Goal: Transaction & Acquisition: Purchase product/service

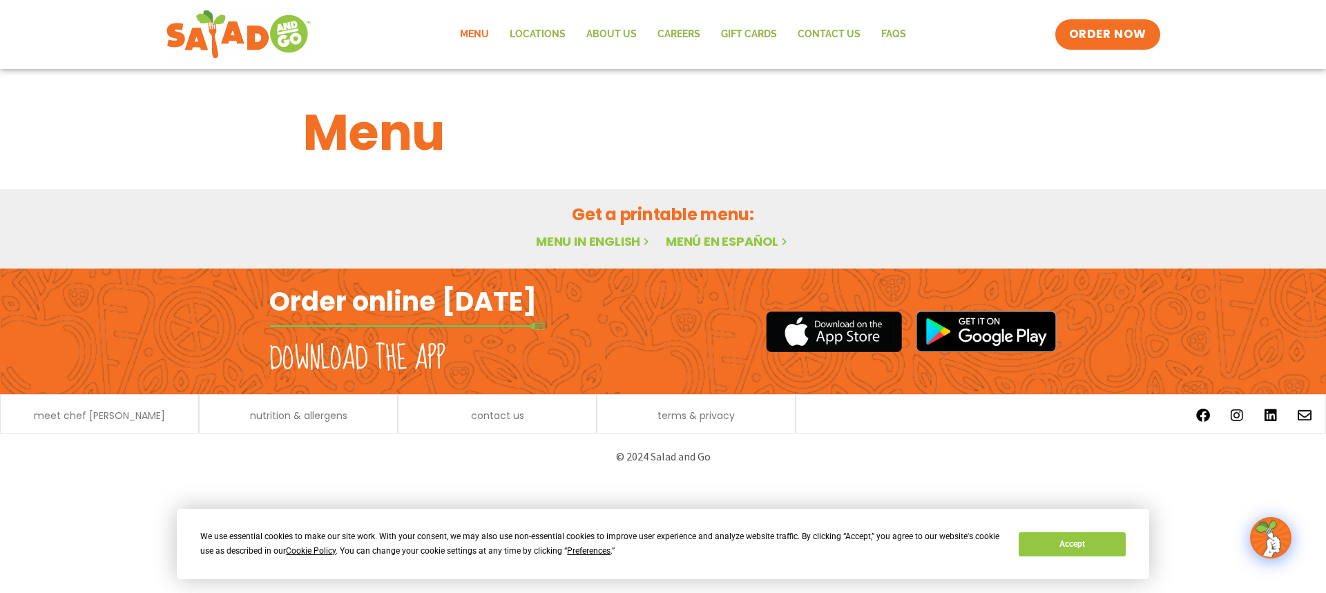
click at [473, 37] on link "Menu" at bounding box center [475, 35] width 50 height 32
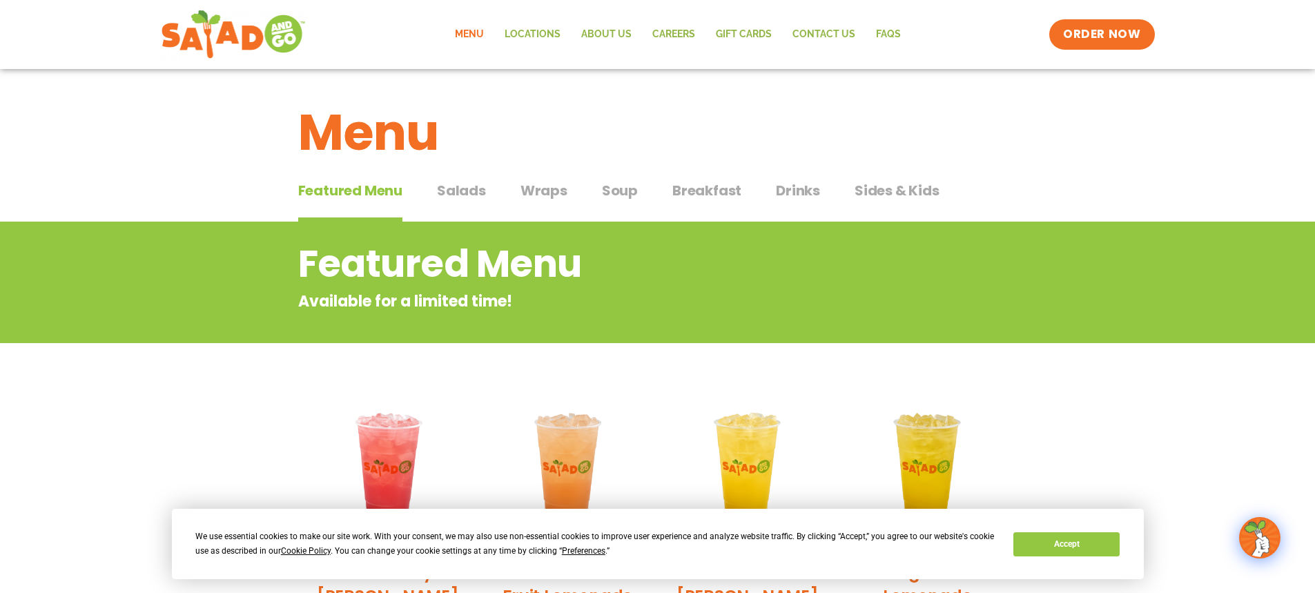
click at [465, 191] on span "Salads" at bounding box center [461, 190] width 49 height 21
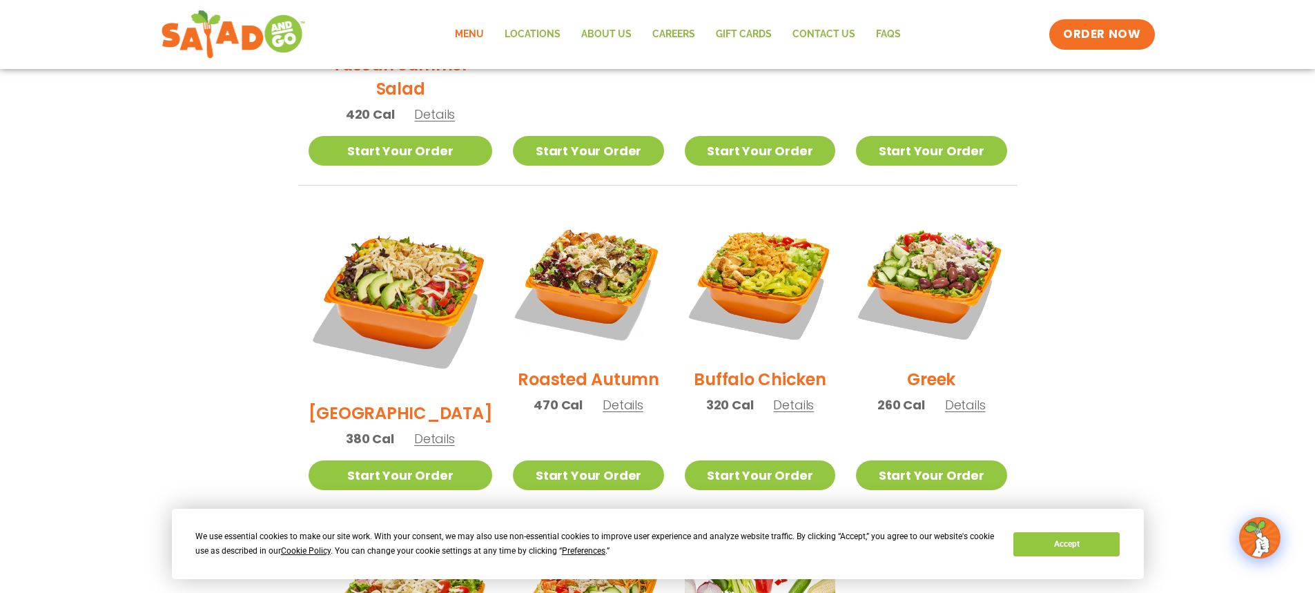
scroll to position [621, 0]
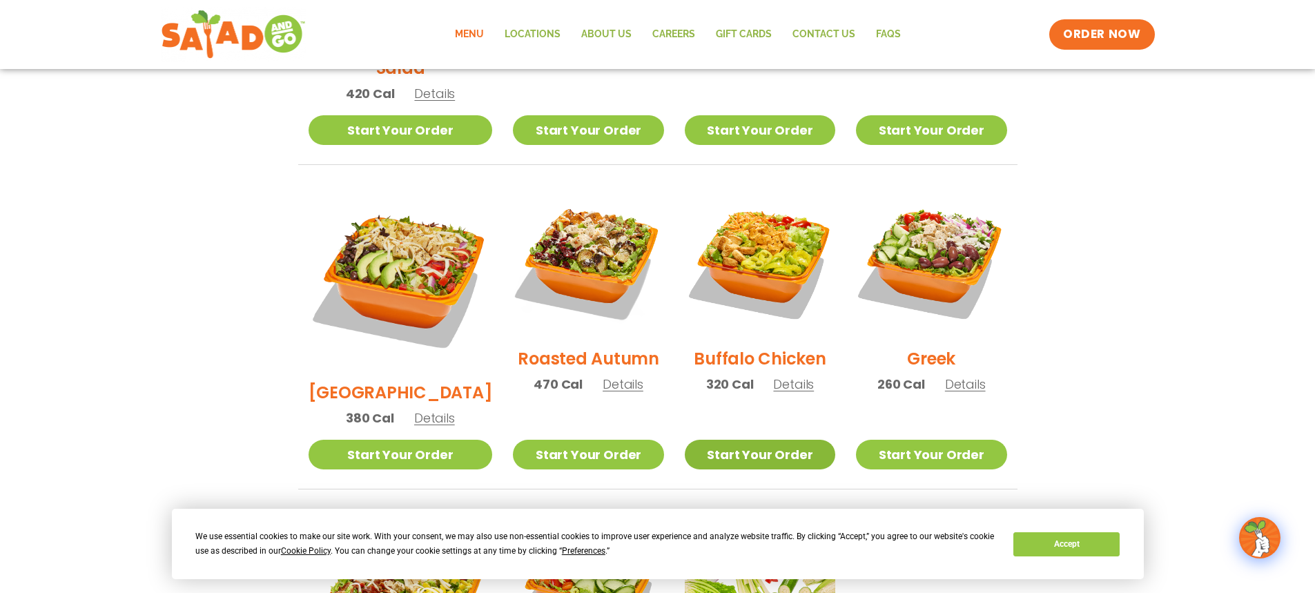
click at [749, 440] on link "Start Your Order" at bounding box center [760, 455] width 151 height 30
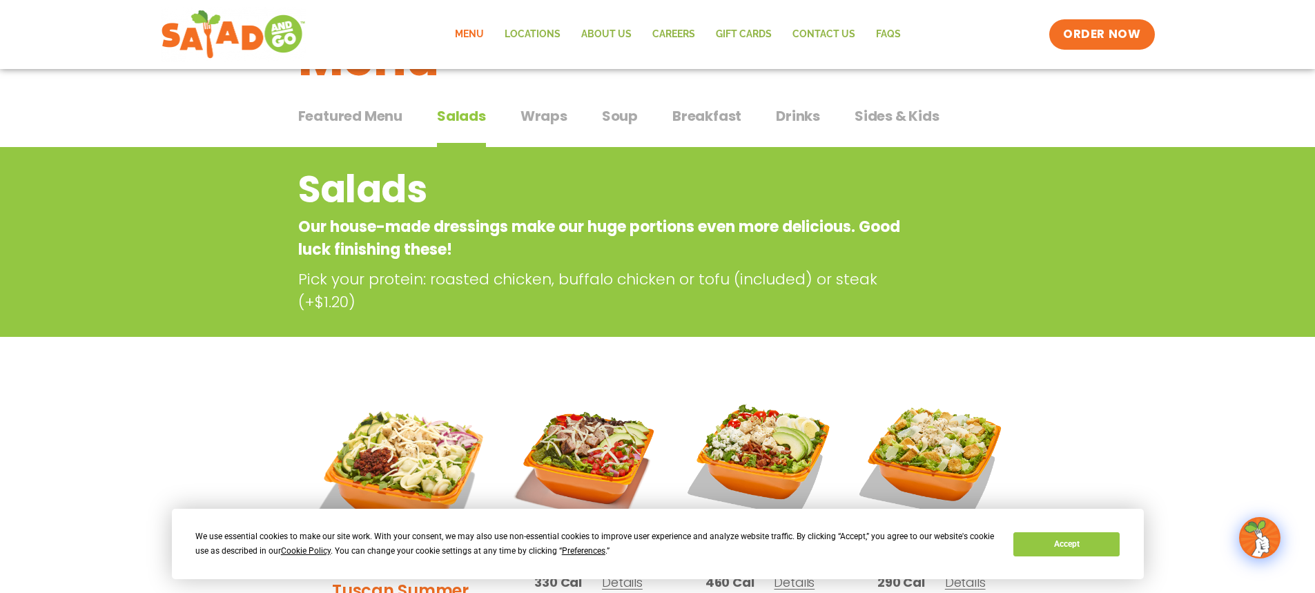
scroll to position [69, 0]
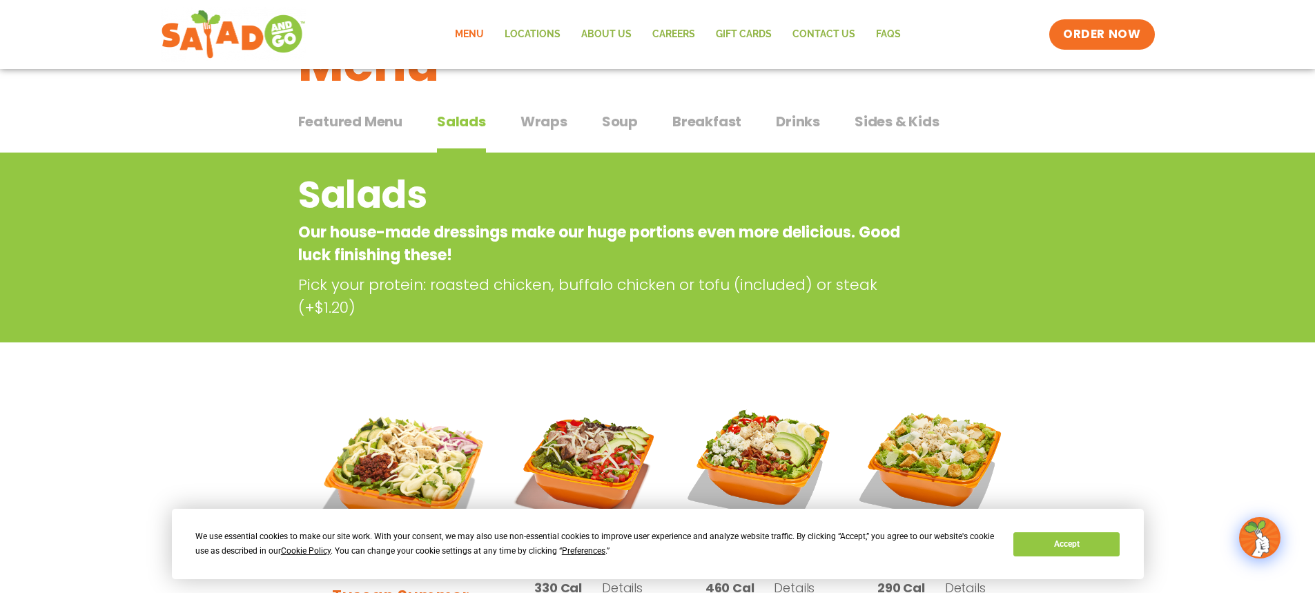
click at [798, 115] on span "Drinks" at bounding box center [798, 121] width 44 height 21
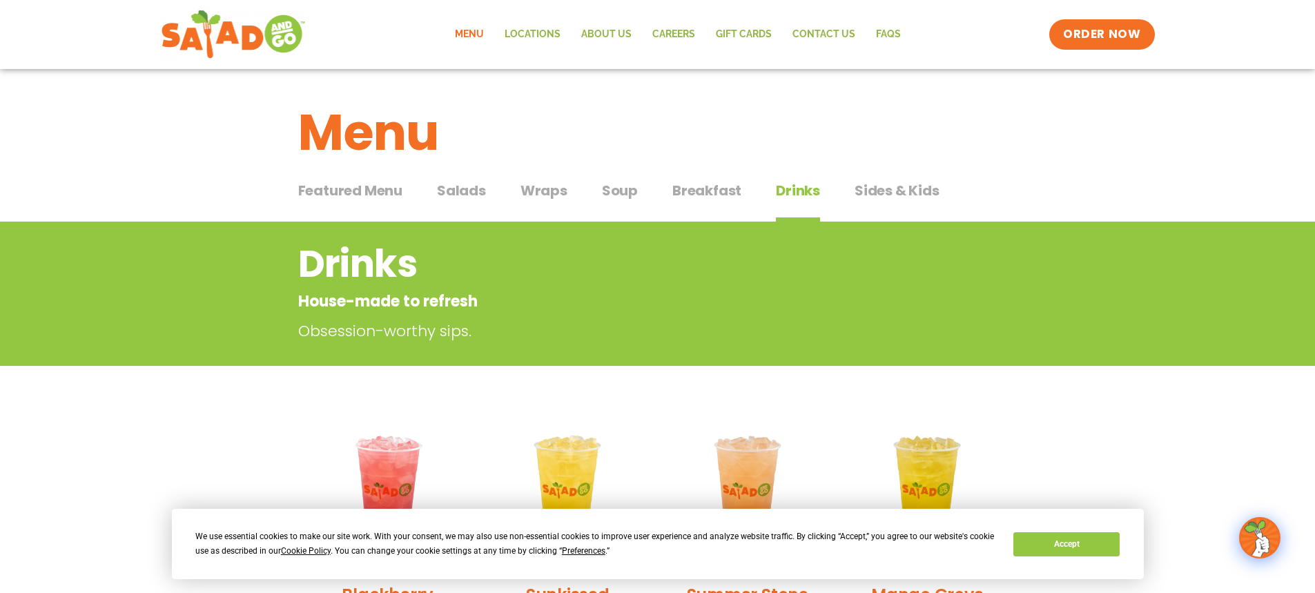
click at [351, 186] on span "Featured Menu" at bounding box center [350, 190] width 104 height 21
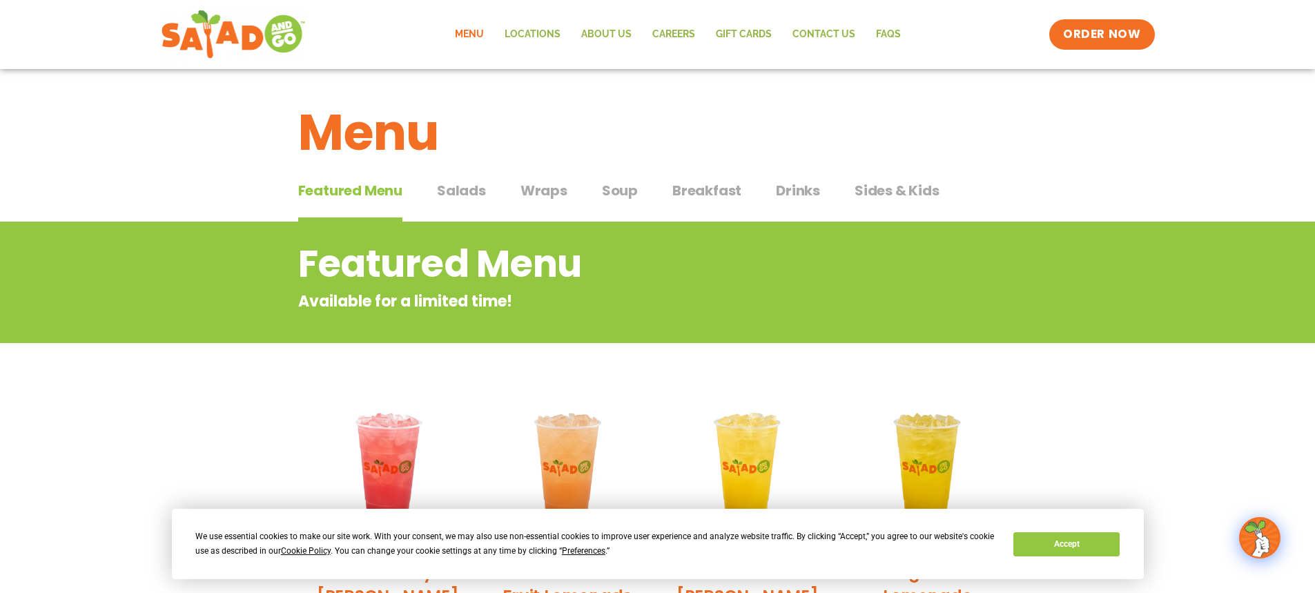
click at [480, 191] on span "Salads" at bounding box center [461, 190] width 49 height 21
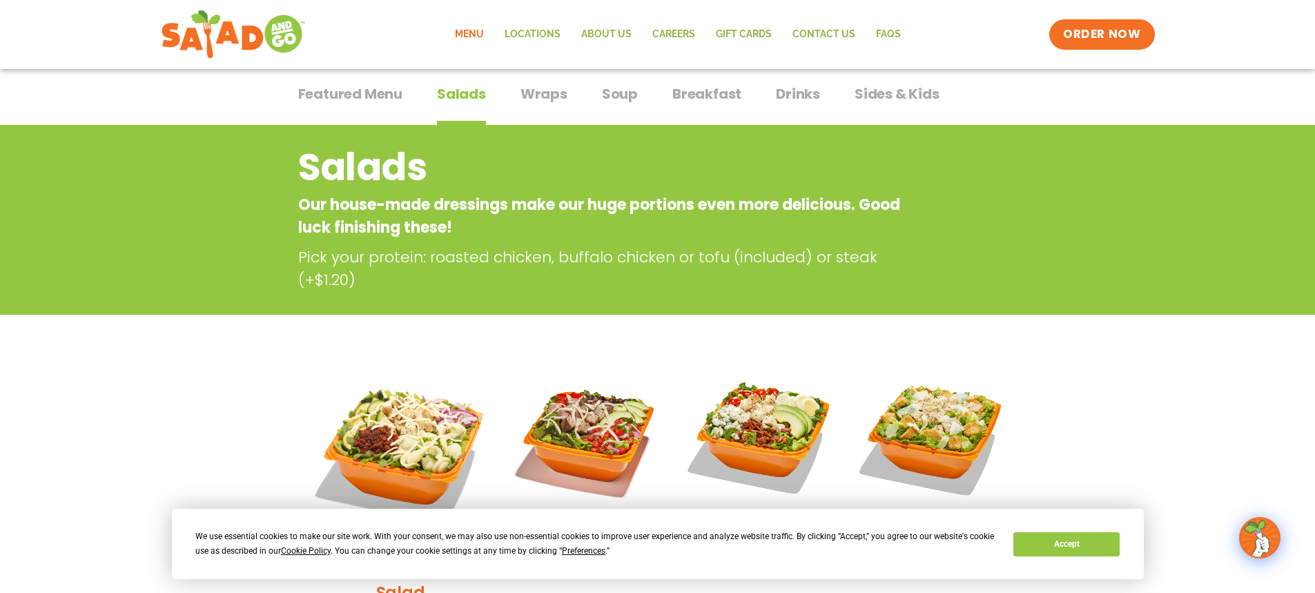
scroll to position [36, 0]
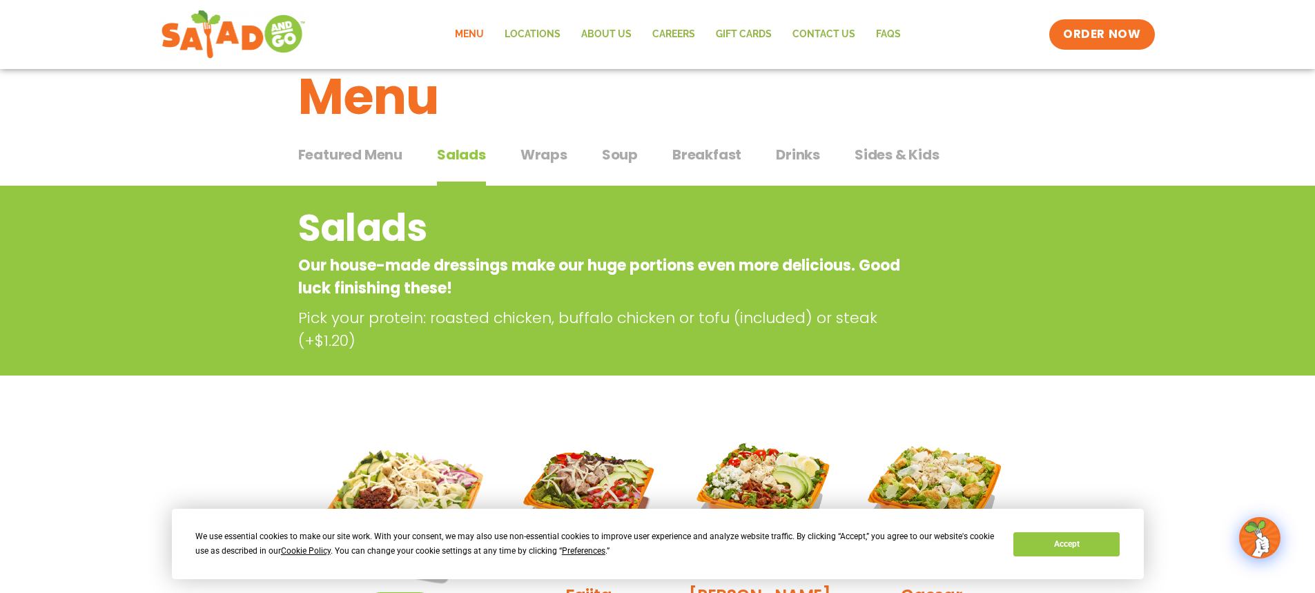
click at [537, 153] on span "Wraps" at bounding box center [544, 154] width 47 height 21
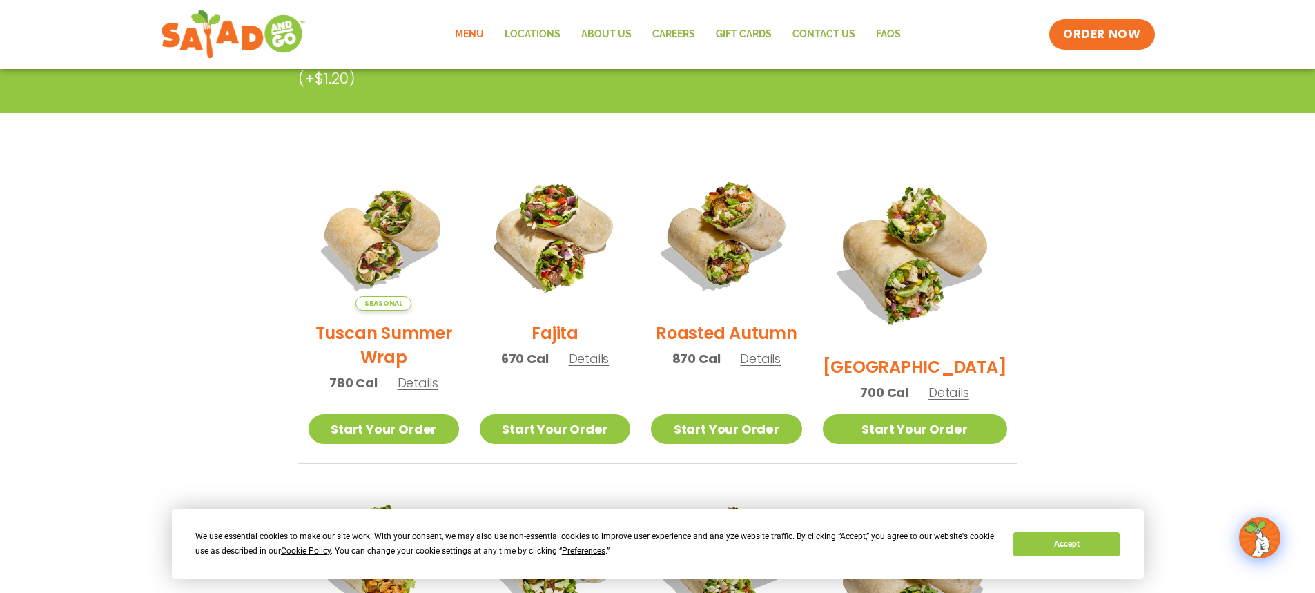
scroll to position [276, 0]
click at [392, 274] on img at bounding box center [384, 235] width 151 height 151
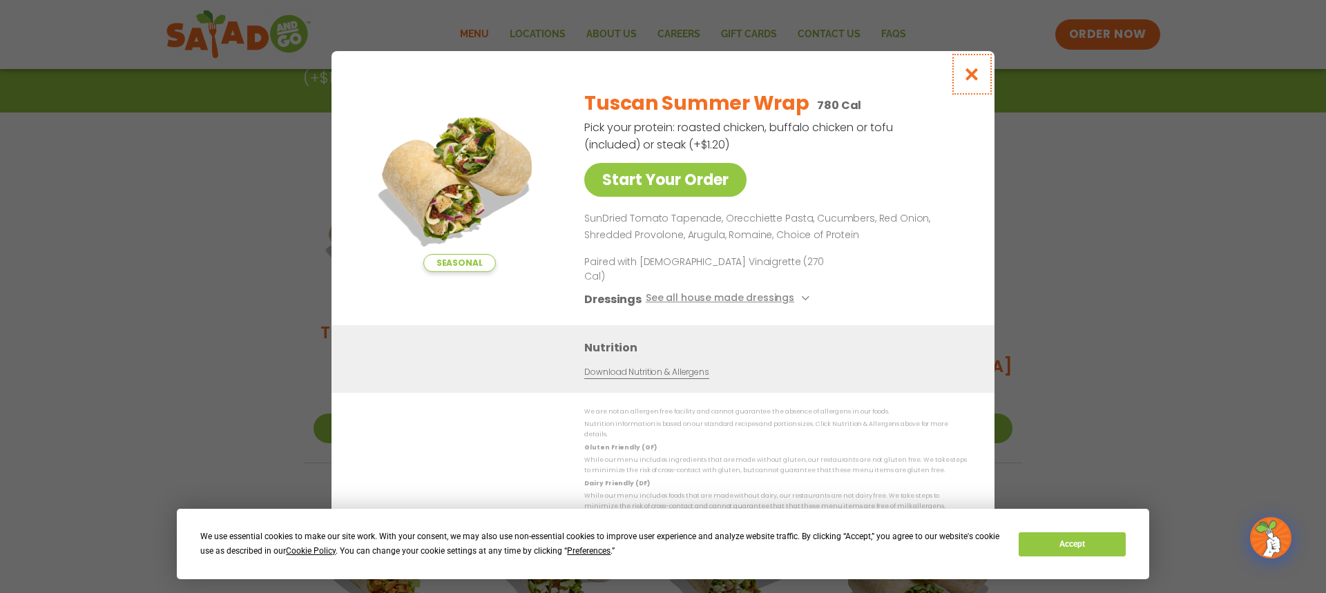
click at [969, 81] on icon "Close modal" at bounding box center [971, 74] width 17 height 15
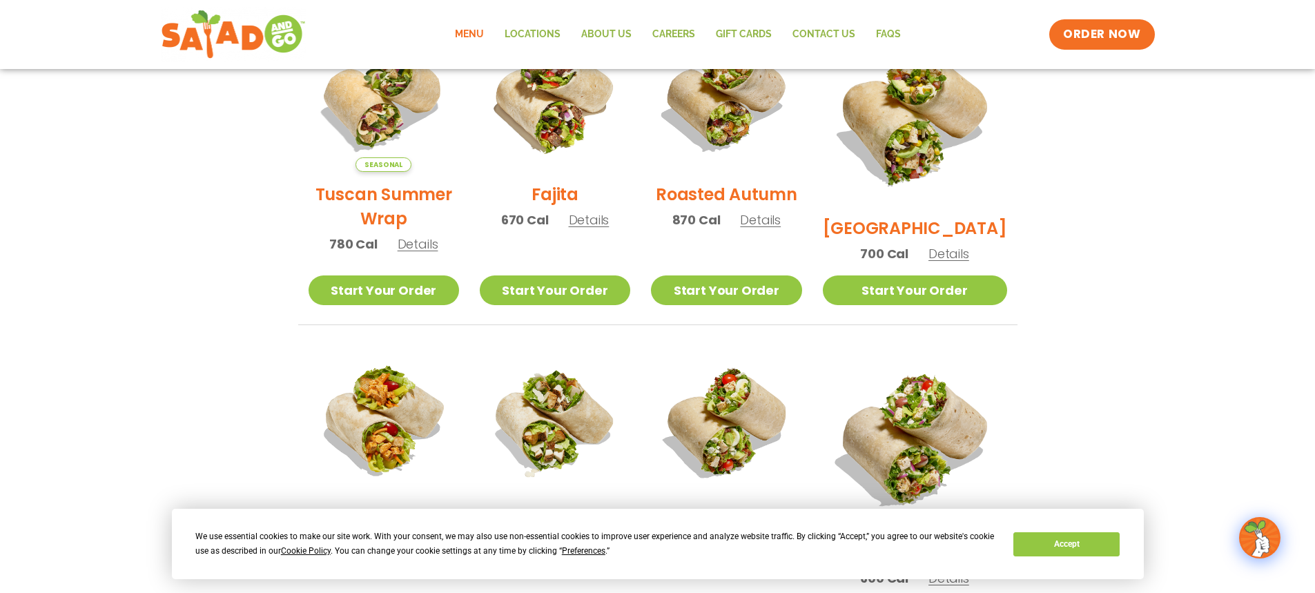
scroll to position [345, 0]
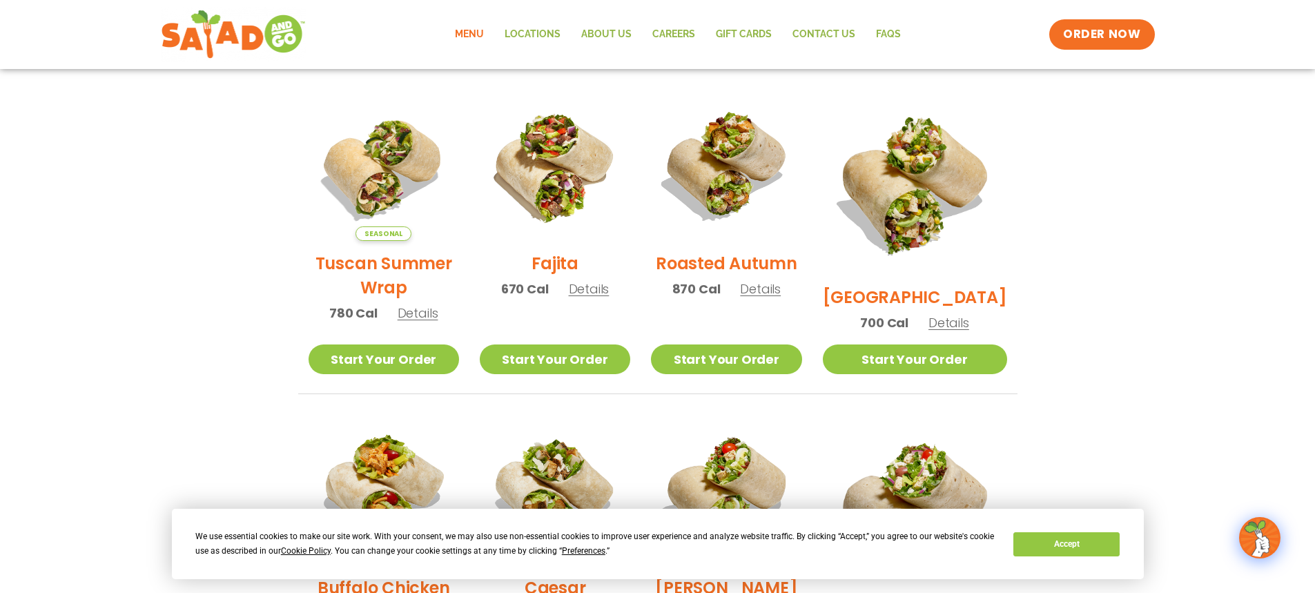
click at [563, 218] on img at bounding box center [555, 165] width 151 height 151
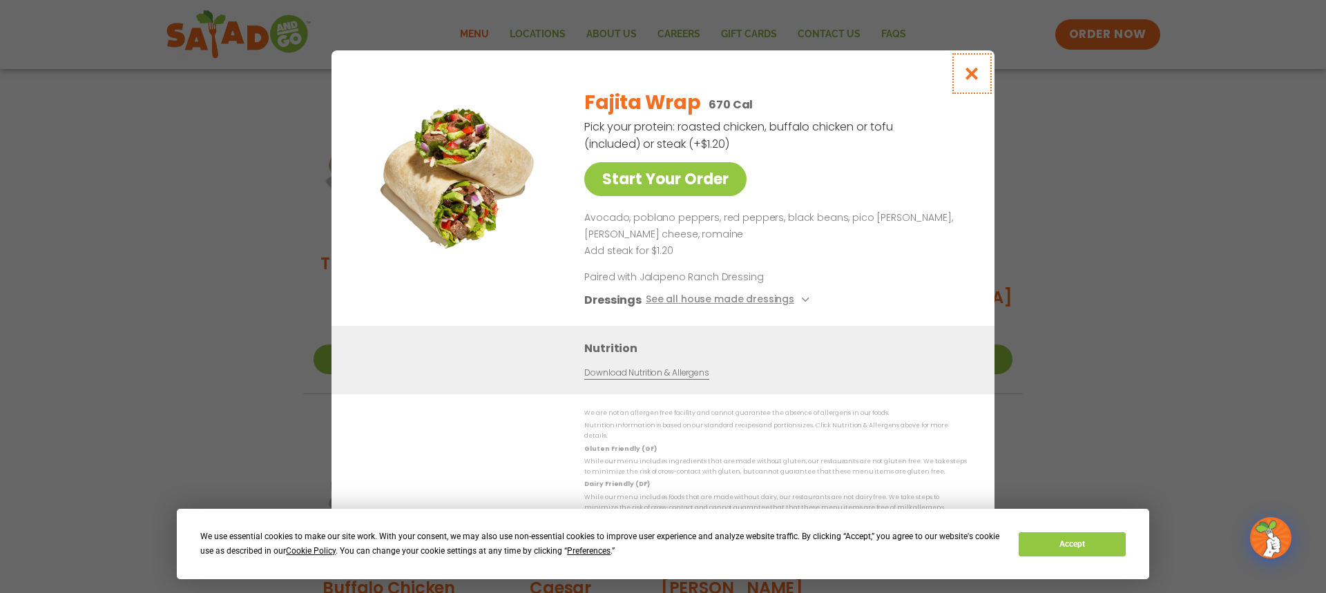
click at [971, 81] on icon "Close modal" at bounding box center [971, 73] width 17 height 15
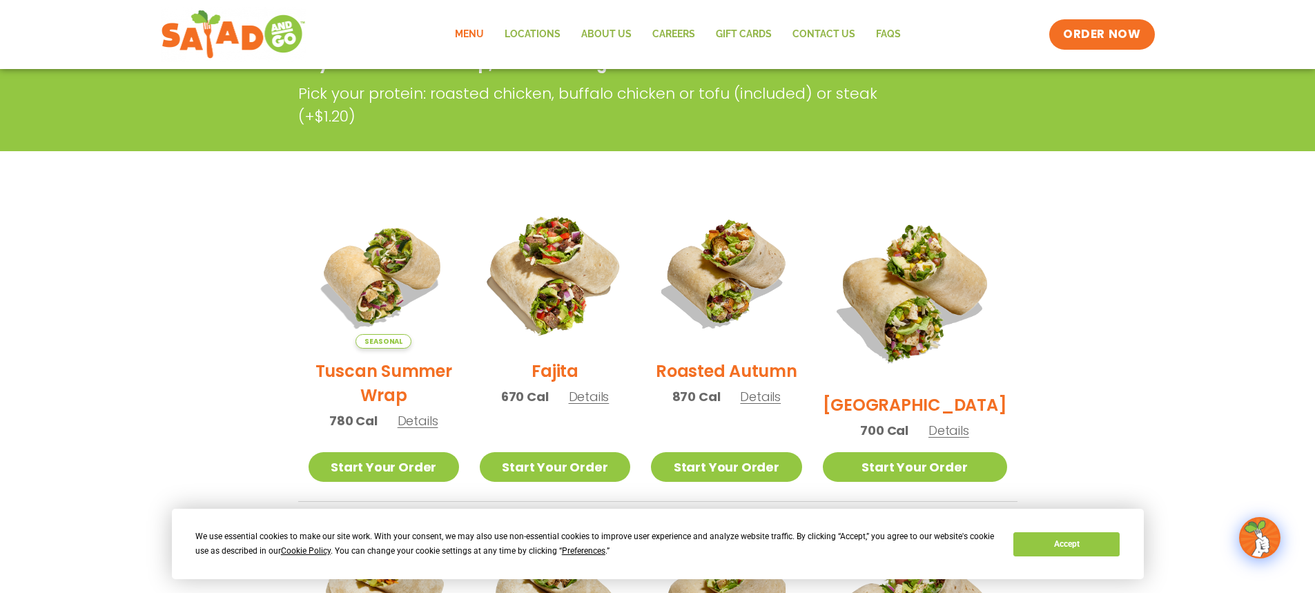
scroll to position [0, 0]
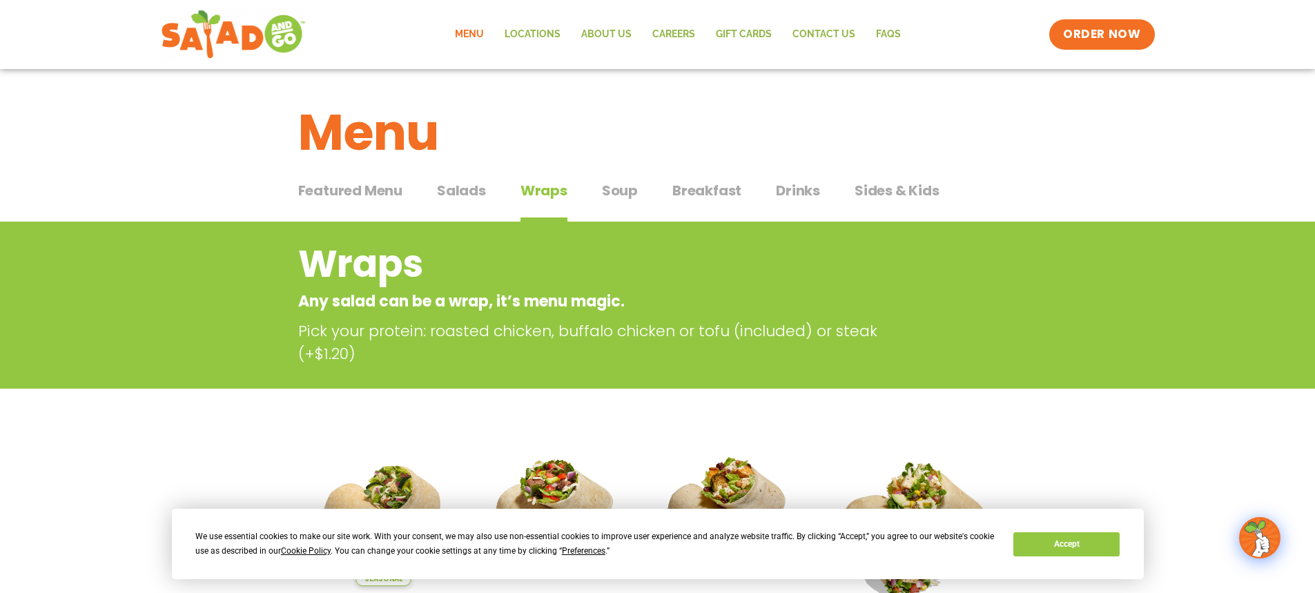
click at [695, 196] on span "Breakfast" at bounding box center [707, 190] width 69 height 21
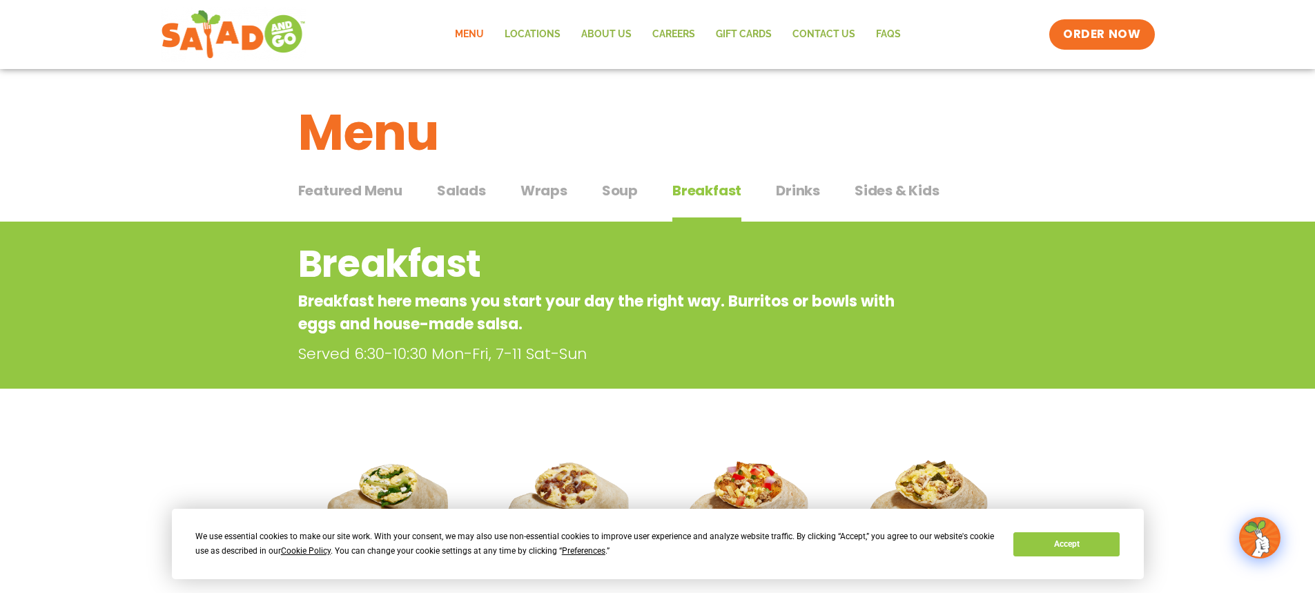
click at [475, 190] on span "Salads" at bounding box center [461, 190] width 49 height 21
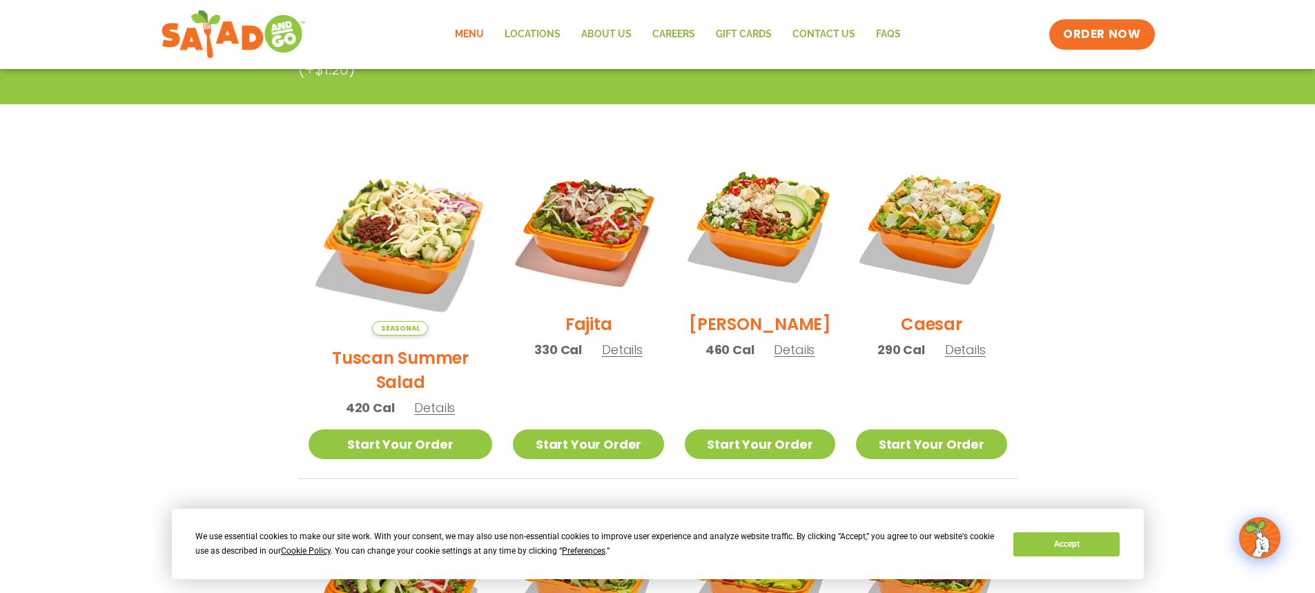
scroll to position [276, 0]
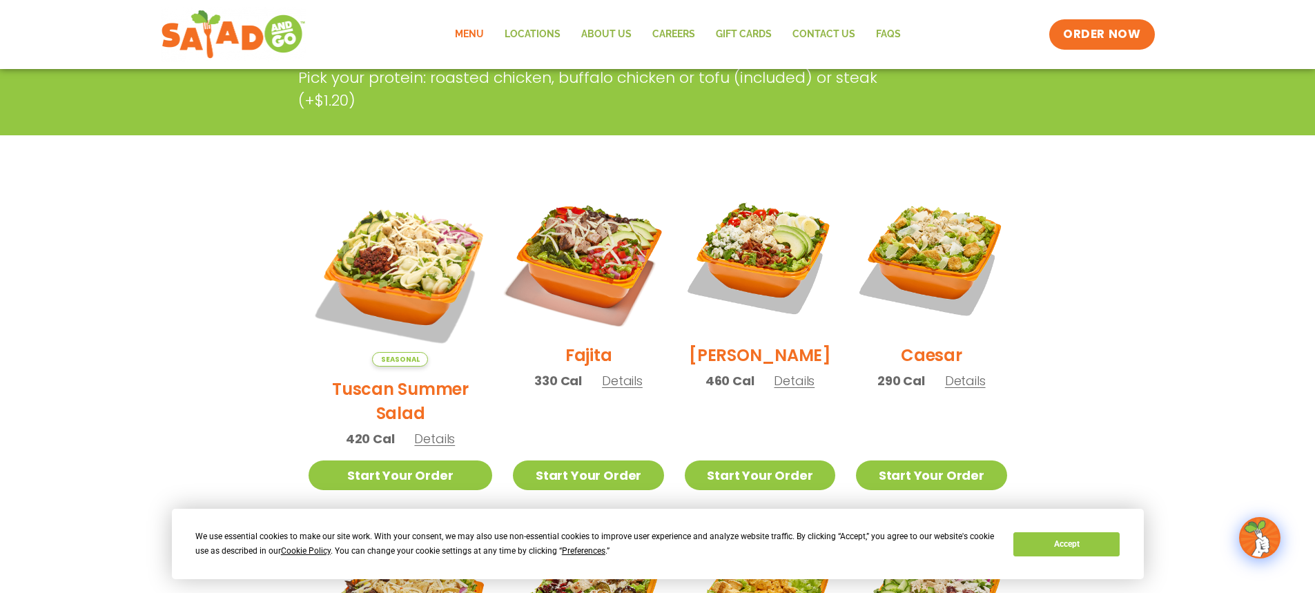
click at [566, 290] on img at bounding box center [588, 257] width 177 height 177
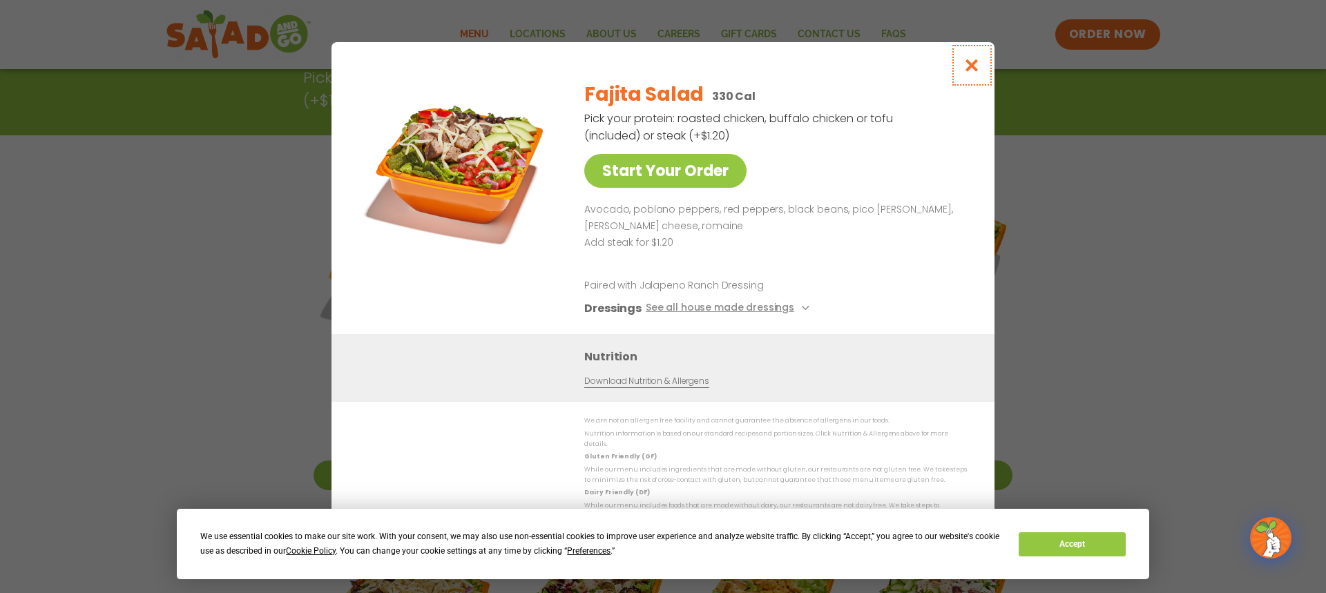
click at [970, 66] on icon "Close modal" at bounding box center [971, 65] width 17 height 15
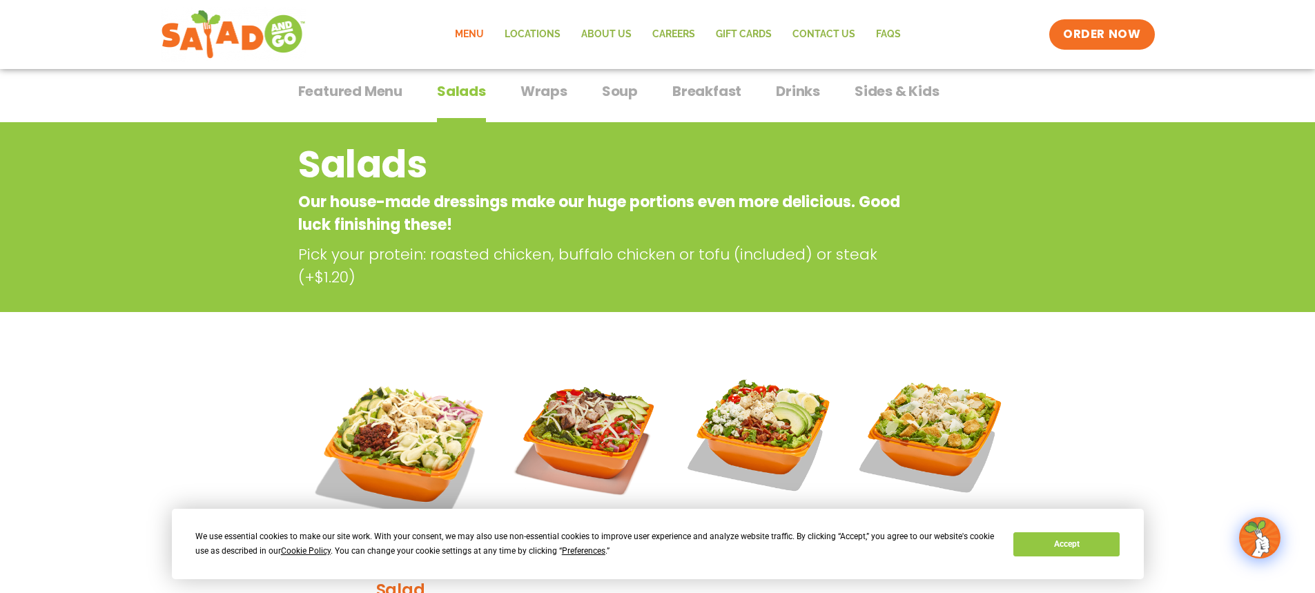
scroll to position [0, 0]
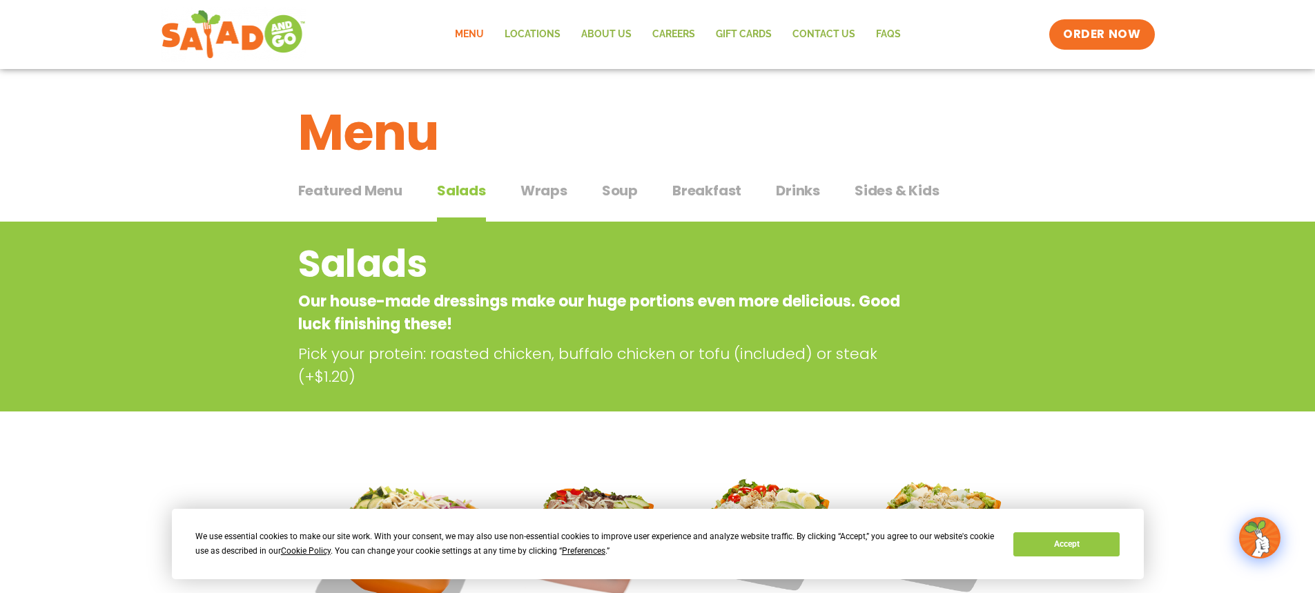
click at [798, 186] on span "Drinks" at bounding box center [798, 190] width 44 height 21
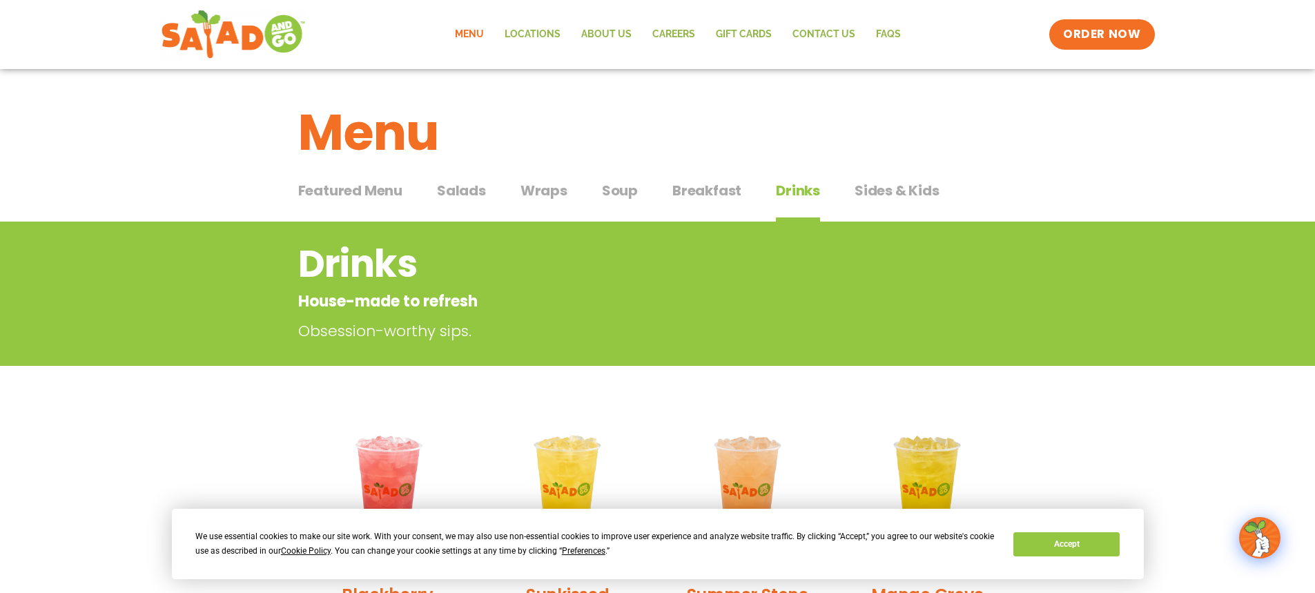
click at [460, 192] on span "Salads" at bounding box center [461, 190] width 49 height 21
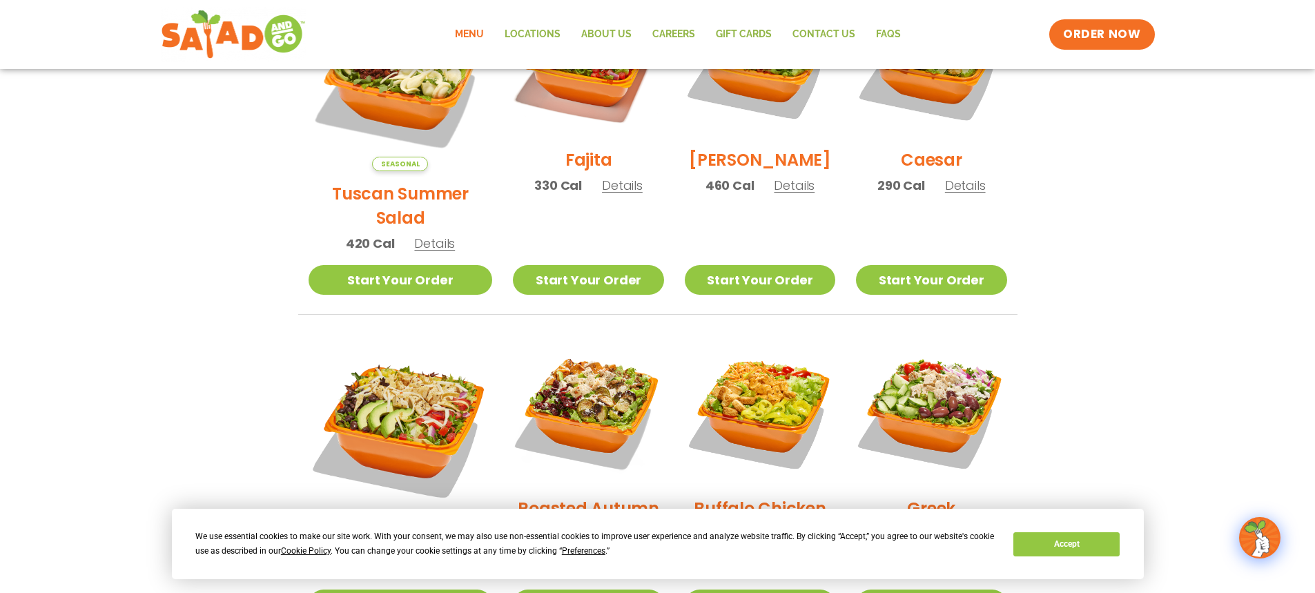
scroll to position [483, 0]
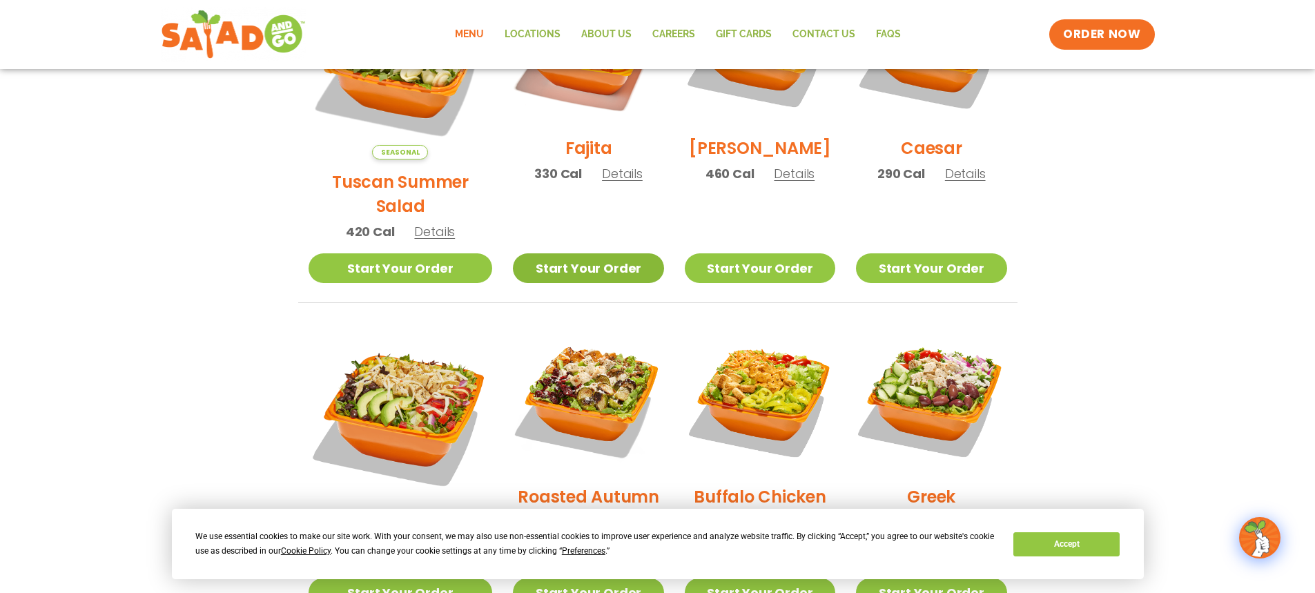
click at [582, 253] on link "Start Your Order" at bounding box center [588, 268] width 151 height 30
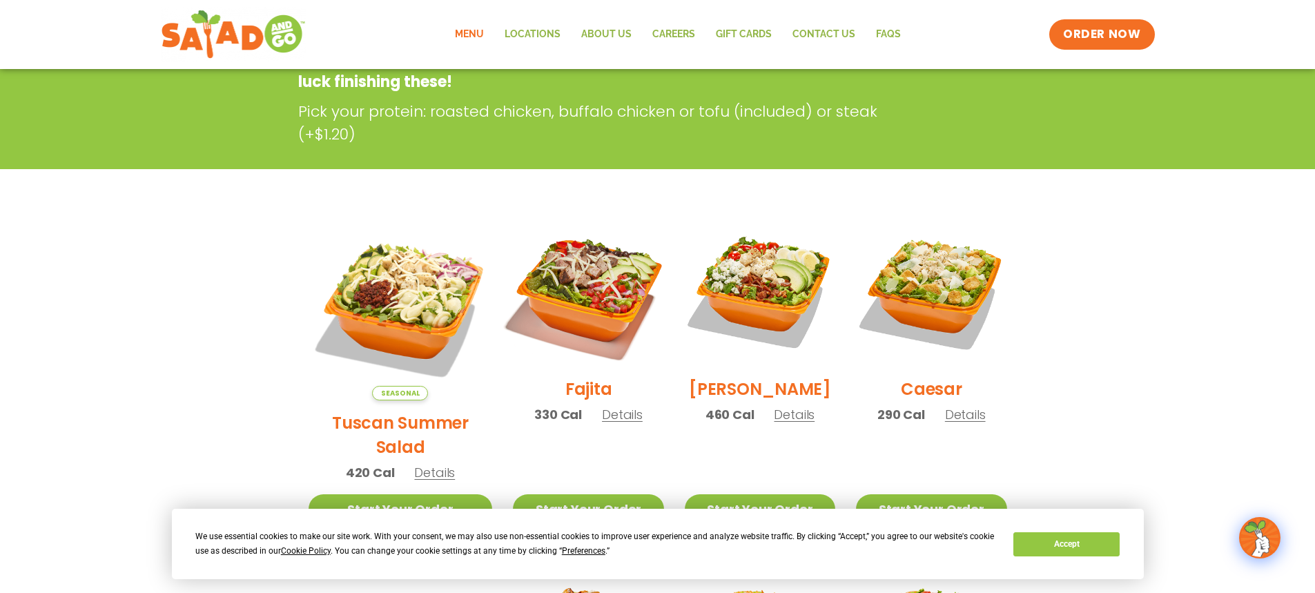
scroll to position [276, 0]
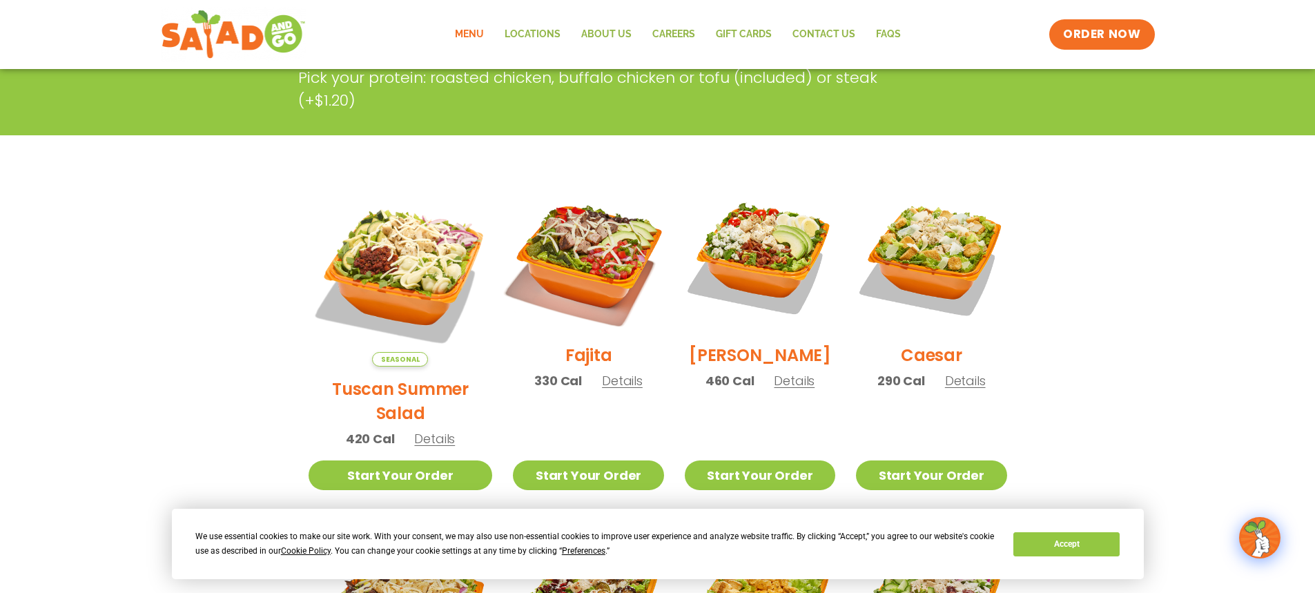
click at [581, 294] on img at bounding box center [588, 257] width 177 height 177
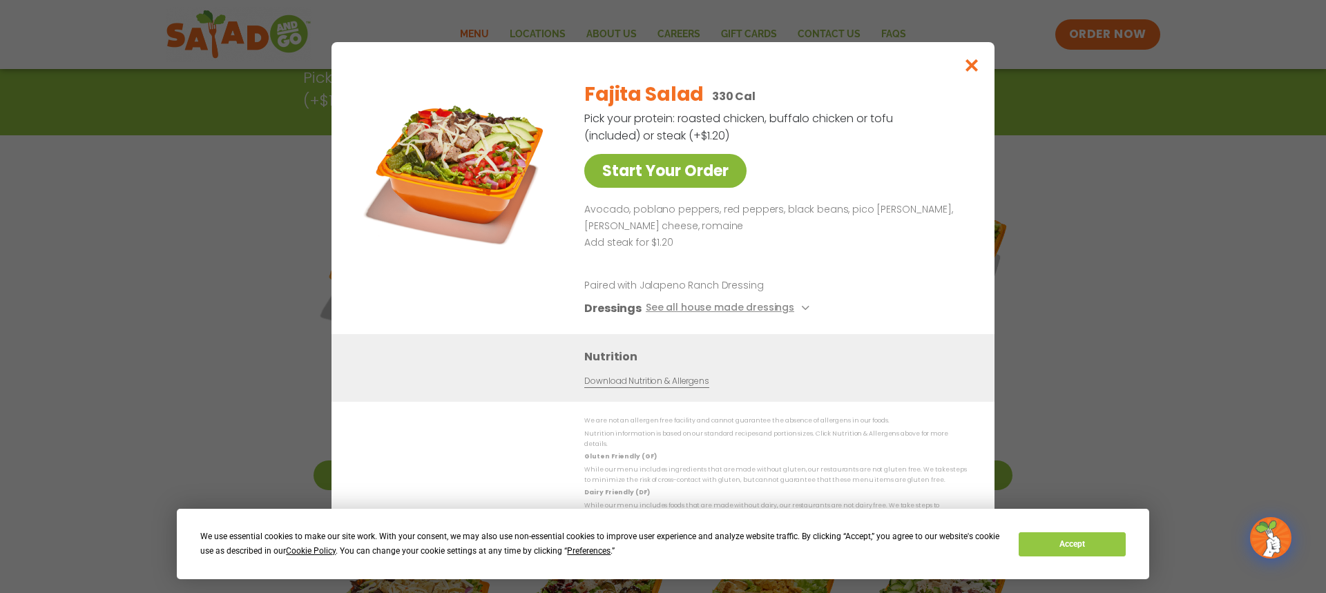
click at [695, 175] on link "Start Your Order" at bounding box center [665, 171] width 162 height 34
click at [968, 68] on icon "Close modal" at bounding box center [971, 65] width 17 height 15
